Goal: Book appointment/travel/reservation

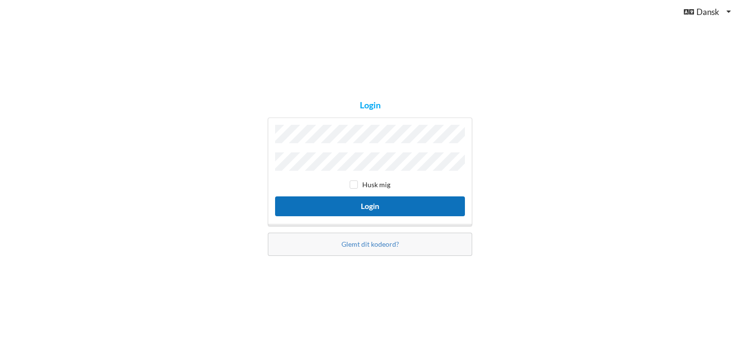
click at [380, 202] on button "Login" at bounding box center [370, 207] width 190 height 20
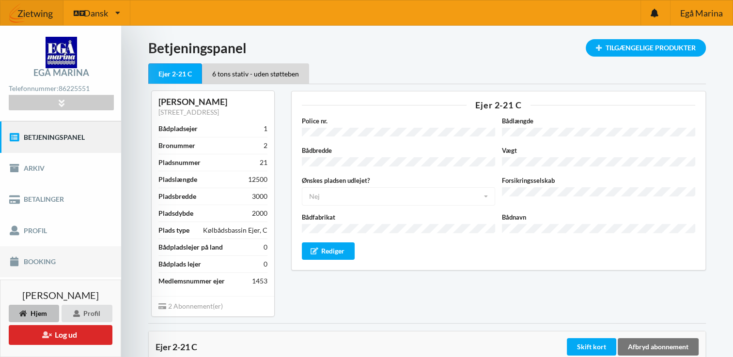
click at [43, 259] on link "Booking" at bounding box center [60, 261] width 121 height 31
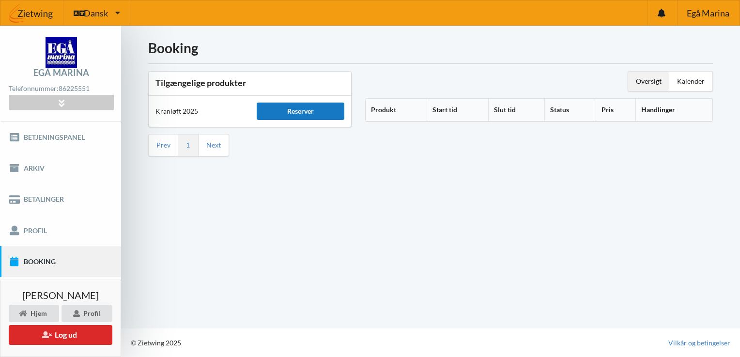
click at [309, 114] on div "Reserver" at bounding box center [301, 111] width 88 height 17
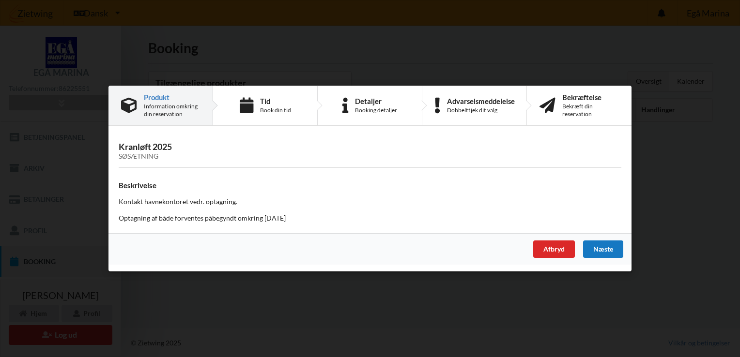
click at [604, 252] on div "Næste" at bounding box center [603, 249] width 40 height 17
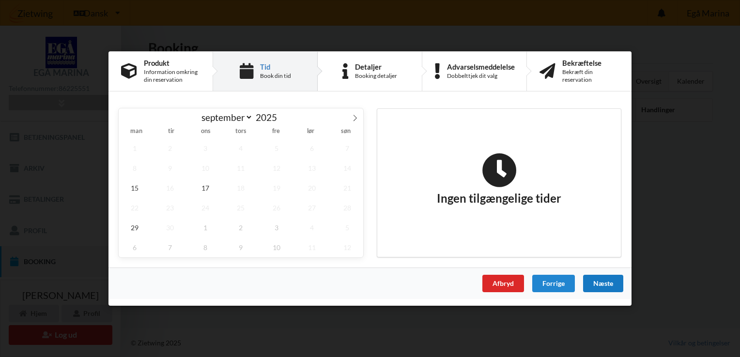
click at [604, 280] on div "Næste" at bounding box center [603, 283] width 40 height 17
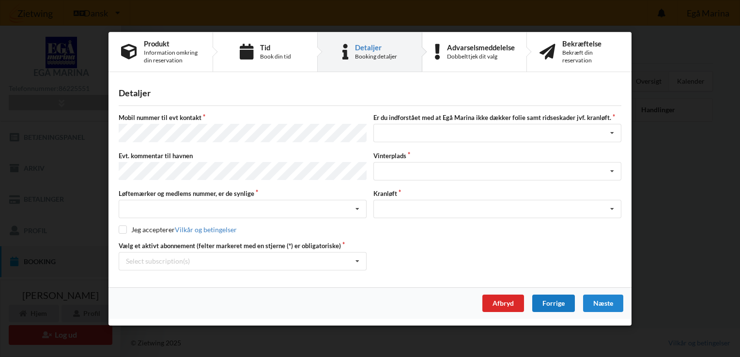
click at [560, 299] on div "Forrige" at bounding box center [553, 303] width 43 height 17
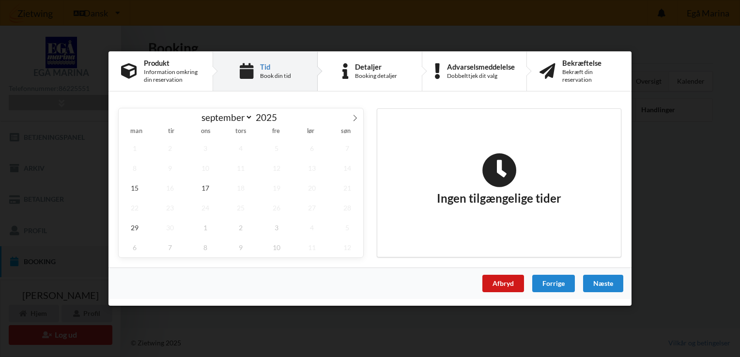
click at [502, 282] on div "Afbryd" at bounding box center [503, 283] width 42 height 17
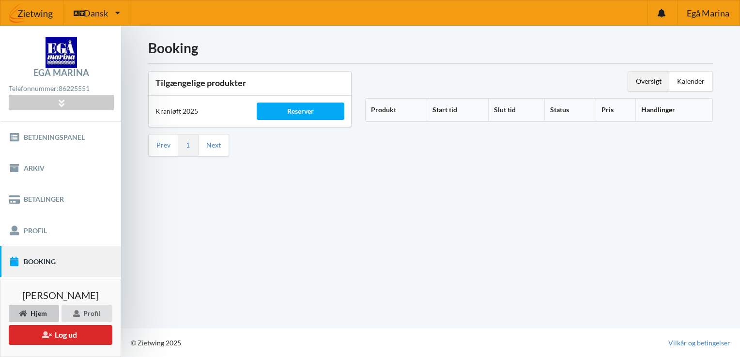
click at [32, 311] on div "Hjem" at bounding box center [34, 313] width 50 height 17
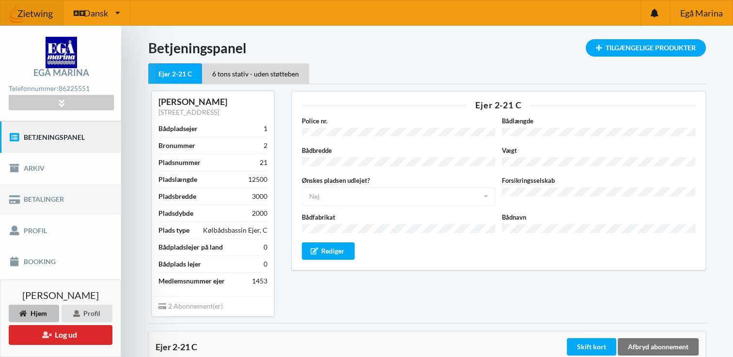
click at [62, 200] on link "Betalinger" at bounding box center [60, 199] width 121 height 31
